Goal: Information Seeking & Learning: Understand process/instructions

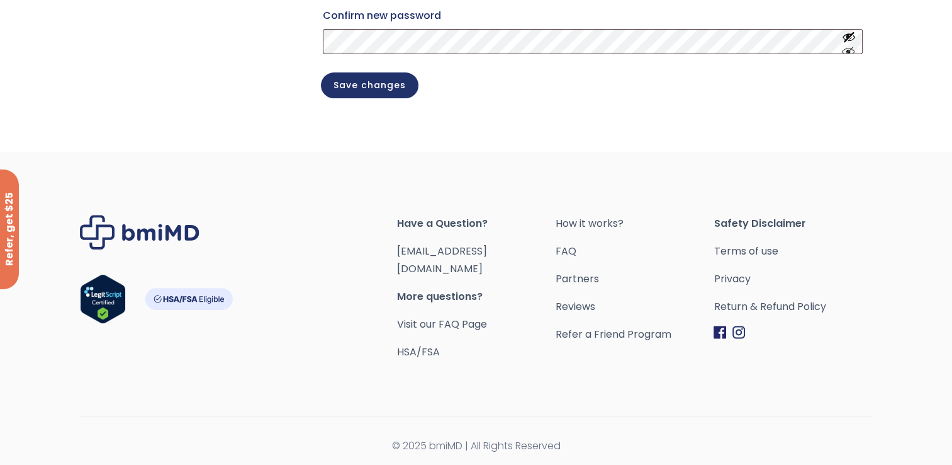
scroll to position [465, 0]
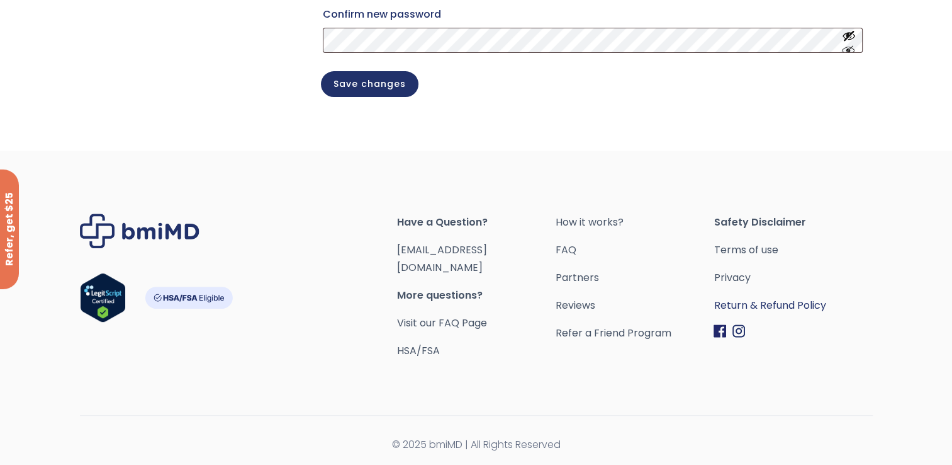
click at [784, 314] on link "Return & Refund Policy" at bounding box center [793, 305] width 159 height 18
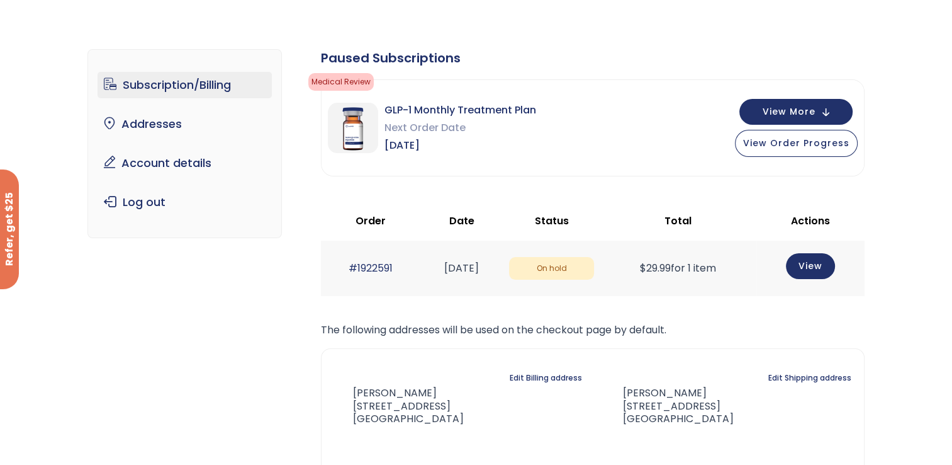
scroll to position [126, 0]
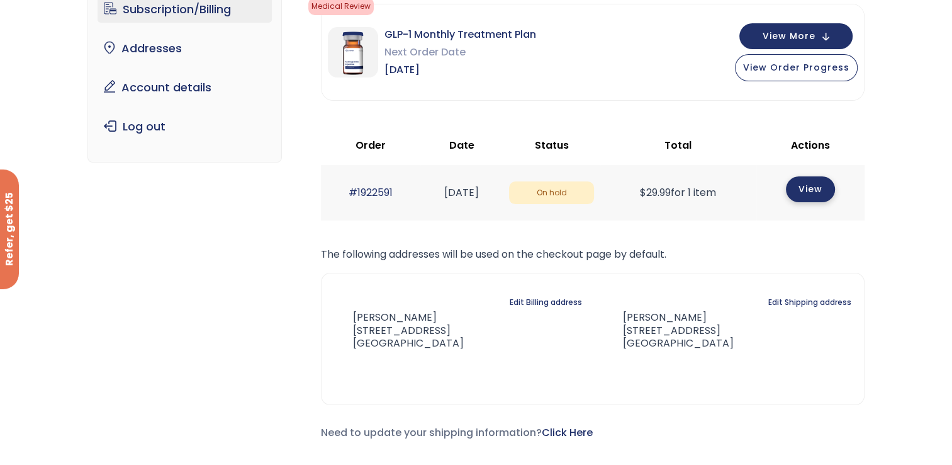
click at [818, 188] on link "View" at bounding box center [810, 189] width 49 height 26
